Goal: Find contact information: Find contact information

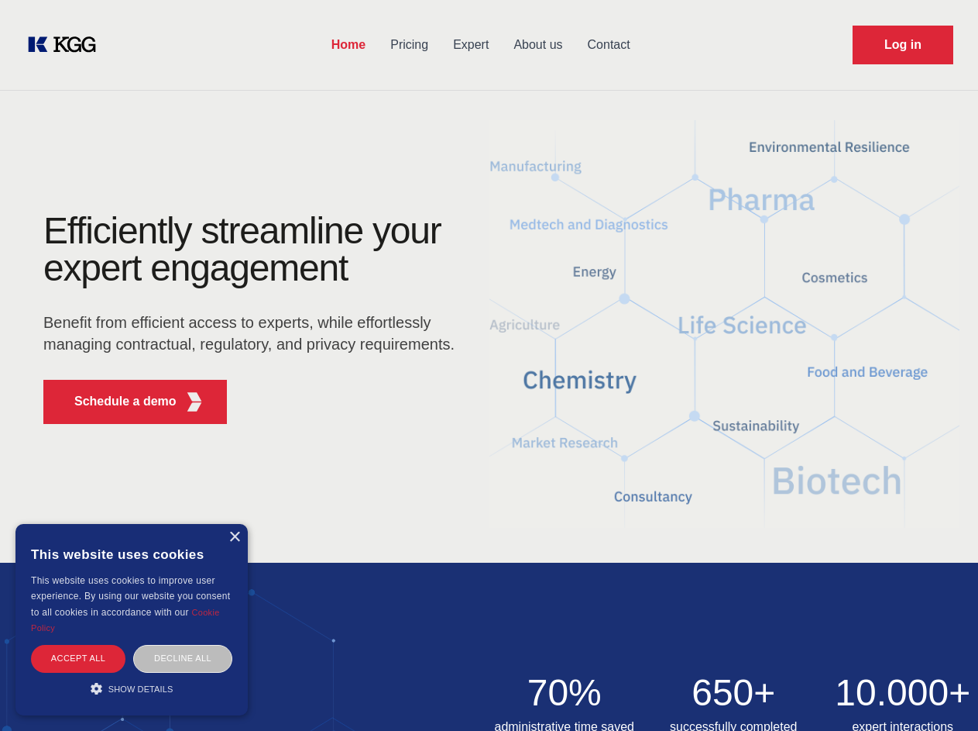
click at [489, 365] on div "Efficiently streamline your expert engagement Benefit from efficient access to …" at bounding box center [254, 324] width 471 height 224
click at [116, 401] on p "Schedule a demo" at bounding box center [125, 401] width 102 height 19
click at [234, 537] on div "× This website uses cookies This website uses cookies to improve user experienc…" at bounding box center [131, 619] width 232 height 191
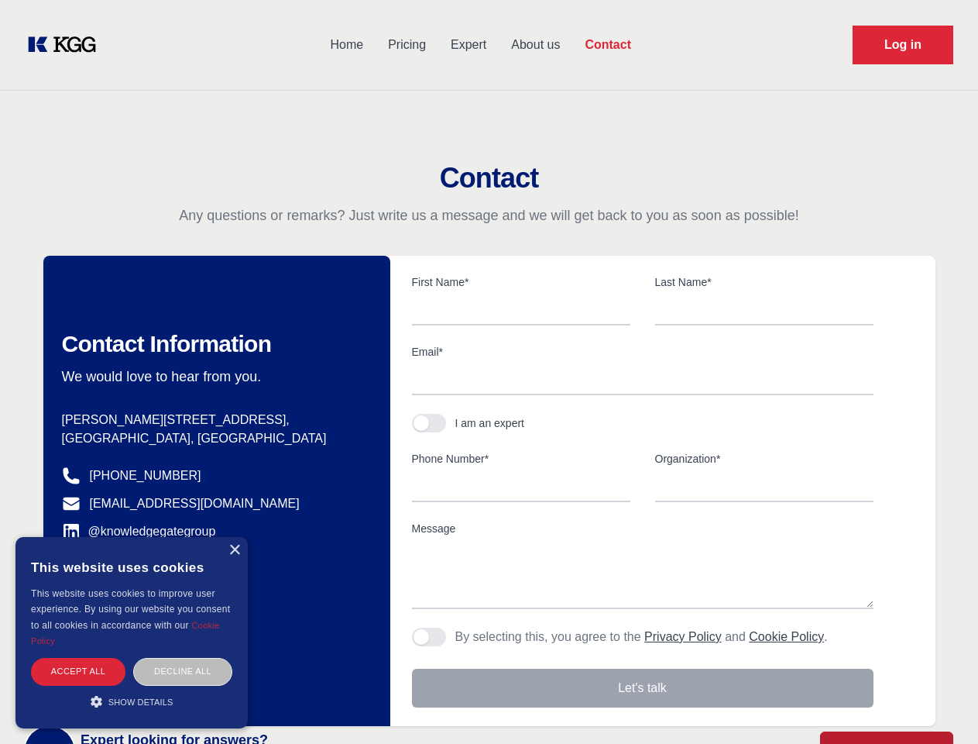
click at [78, 658] on div "Accept all" at bounding box center [78, 671] width 95 height 27
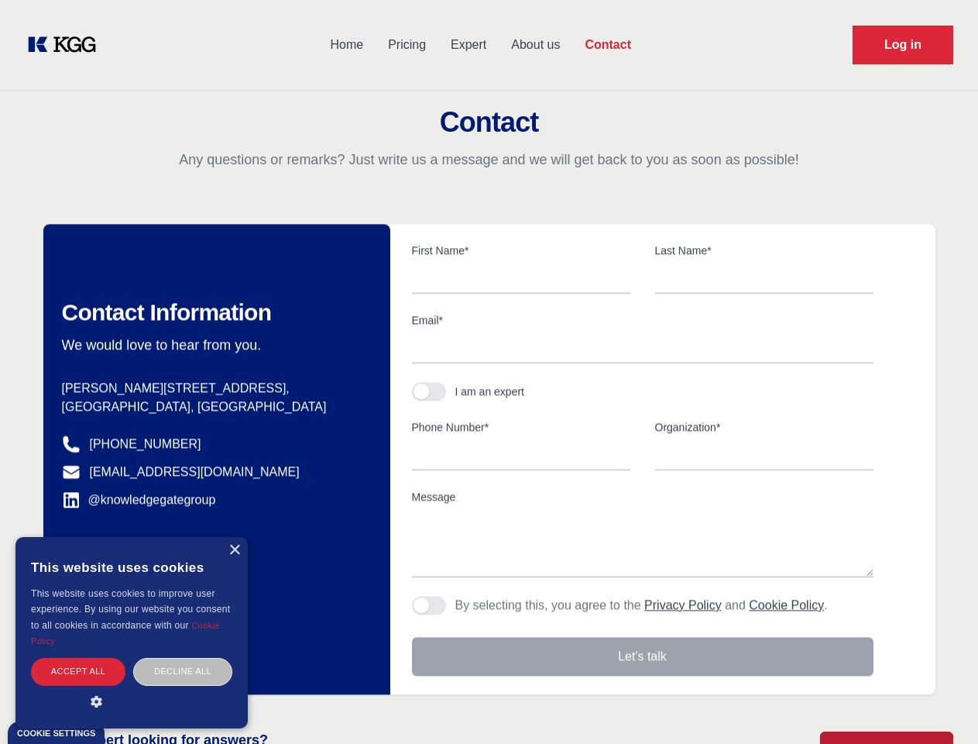
click at [183, 658] on div "Contact Information We would love to hear from you. Postal address [PERSON_NAME…" at bounding box center [216, 459] width 347 height 470
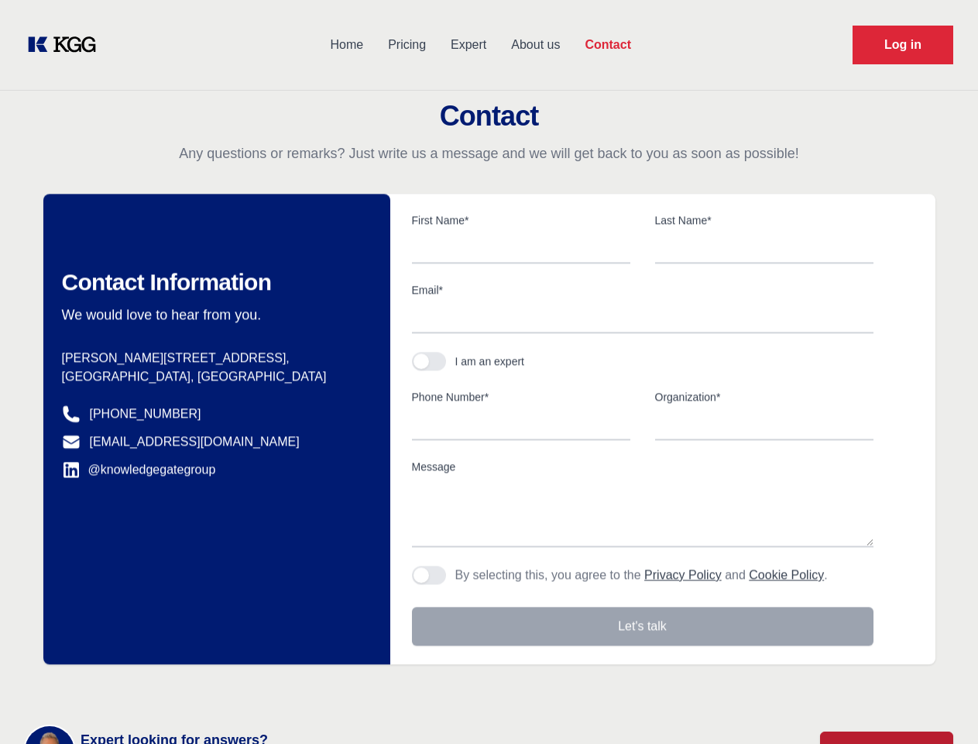
click at [132, 688] on main "Contact Any questions or remarks? Just write us a message and we will get back …" at bounding box center [489, 403] width 978 height 806
